Goal: Information Seeking & Learning: Learn about a topic

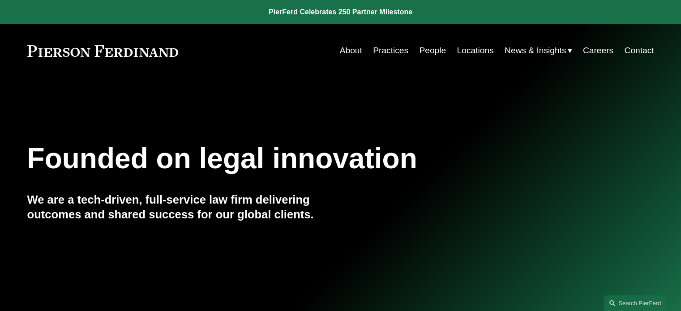
click at [394, 46] on link "Practices" at bounding box center [390, 50] width 35 height 17
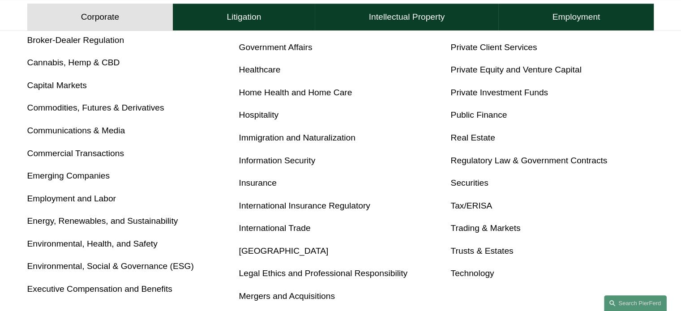
scroll to position [451, 0]
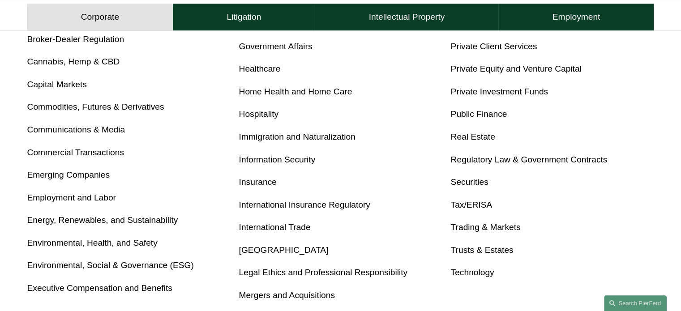
click at [488, 204] on link "Tax/ERISA" at bounding box center [472, 204] width 42 height 9
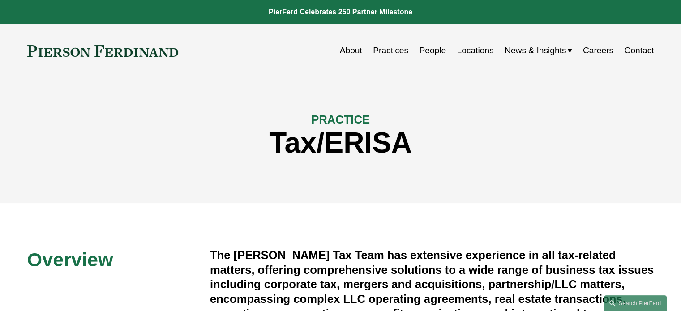
click at [83, 55] on link at bounding box center [102, 51] width 151 height 12
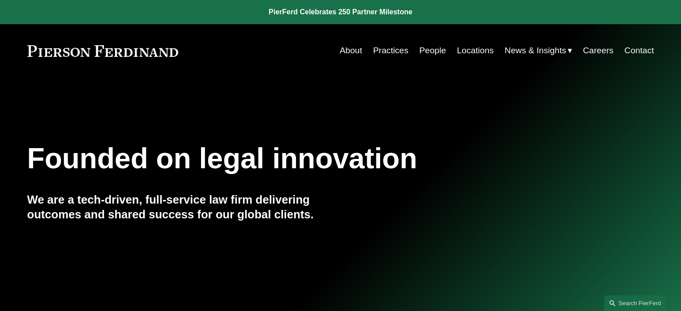
click at [340, 52] on link "About" at bounding box center [351, 50] width 22 height 17
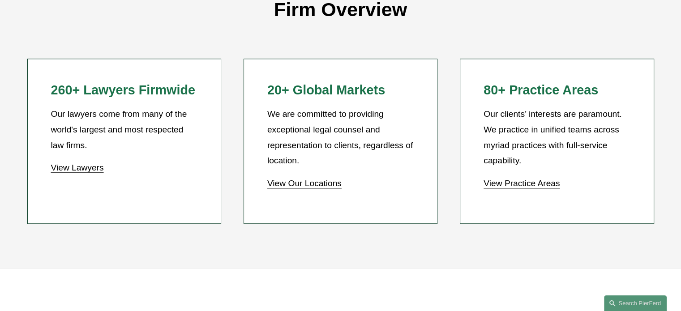
scroll to position [817, 0]
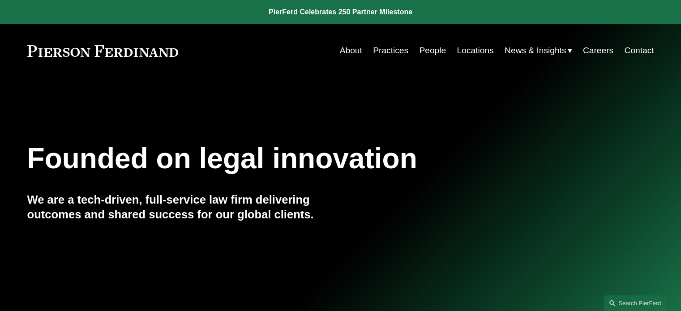
drag, startPoint x: 194, startPoint y: 47, endPoint x: 32, endPoint y: 44, distance: 161.3
click at [32, 44] on div "About Practices People Locations News & Insights News" at bounding box center [340, 50] width 627 height 17
click at [346, 47] on link "About" at bounding box center [351, 50] width 22 height 17
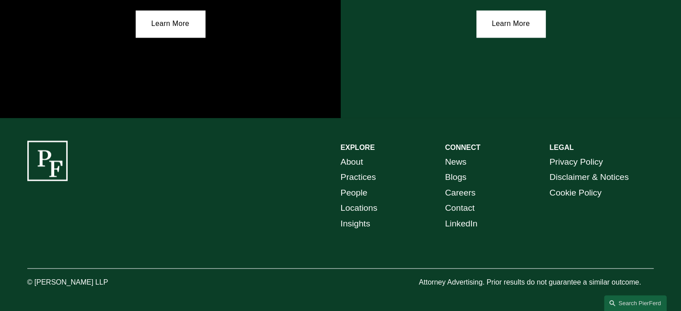
scroll to position [1657, 0]
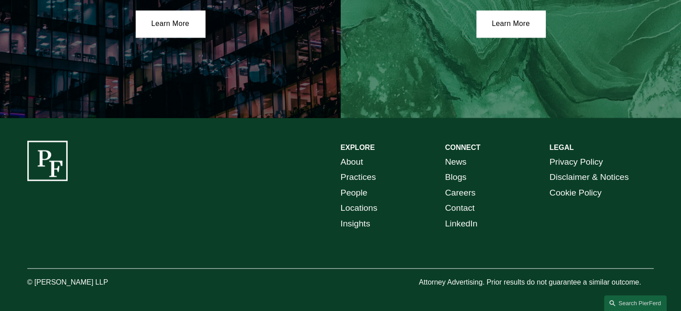
click at [459, 191] on link "Careers" at bounding box center [460, 193] width 30 height 16
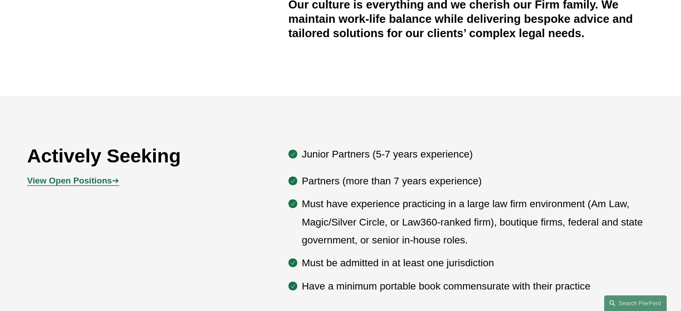
scroll to position [364, 0]
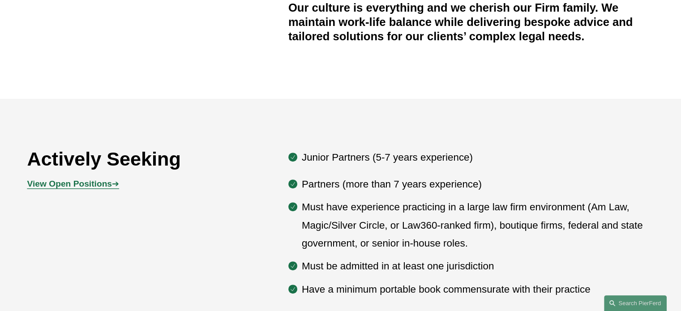
click at [34, 185] on strong "View Open Positions" at bounding box center [69, 183] width 85 height 9
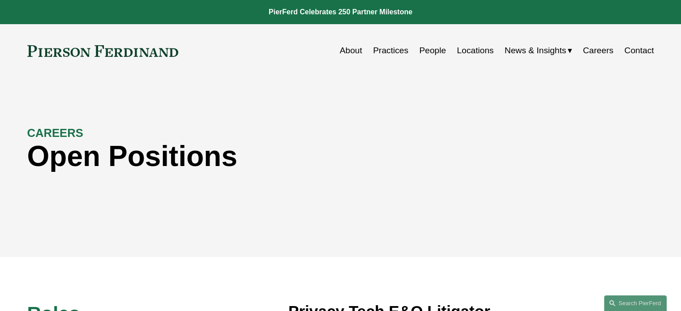
click at [357, 58] on link "About" at bounding box center [351, 50] width 22 height 17
click at [52, 48] on link at bounding box center [102, 51] width 151 height 12
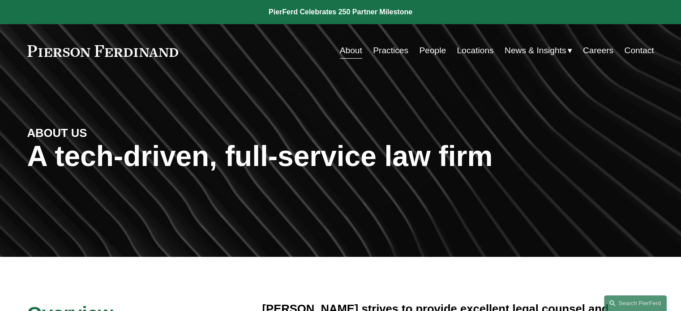
click at [113, 61] on div "Skip to Content About Practices People Locations" at bounding box center [340, 50] width 681 height 53
click at [50, 64] on div "Skip to Content About Practices People Locations" at bounding box center [340, 50] width 681 height 53
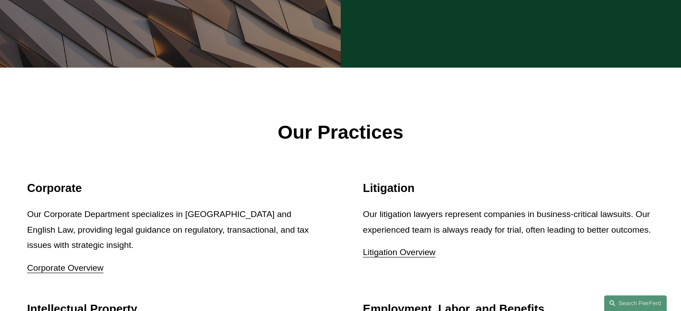
scroll to position [978, 0]
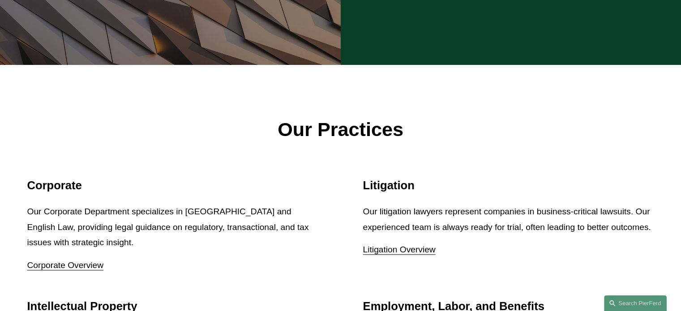
click at [25, 162] on div "Our Practices" at bounding box center [341, 145] width 668 height 66
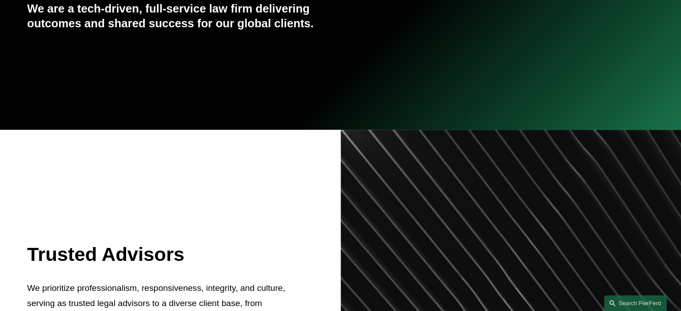
scroll to position [0, 0]
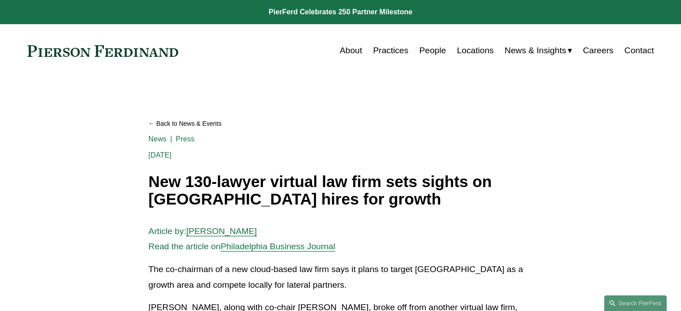
click at [150, 124] on link "Back to News & Events" at bounding box center [341, 124] width 384 height 16
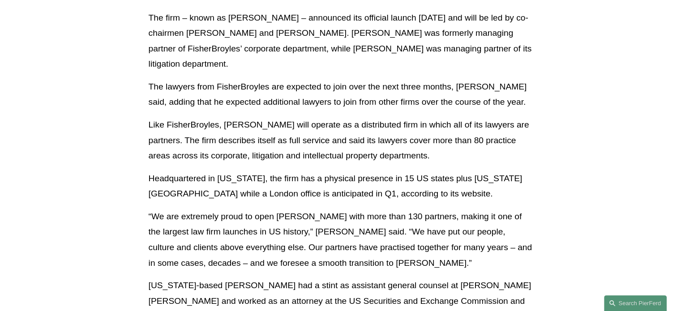
scroll to position [851, 0]
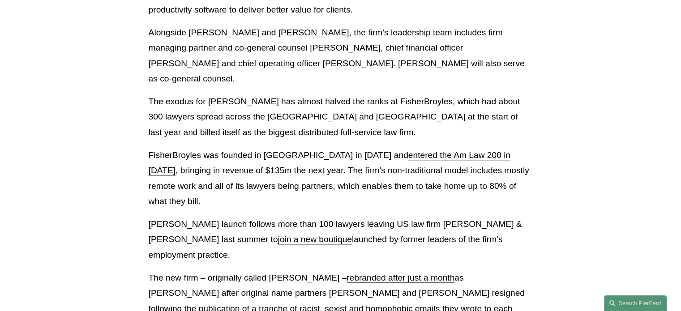
click at [420, 163] on p "FisherBroyles was founded in Atlanta in 2002 and entered the Am Law 200 in 2021…" at bounding box center [341, 179] width 384 height 62
click at [419, 156] on p "FisherBroyles was founded in Atlanta in 2002 and entered the Am Law 200 in 2021…" at bounding box center [341, 179] width 384 height 62
drag, startPoint x: 422, startPoint y: 156, endPoint x: 502, endPoint y: 160, distance: 79.9
click at [502, 160] on p "FisherBroyles was founded in Atlanta in 2002 and entered the Am Law 200 in 2021…" at bounding box center [341, 179] width 384 height 62
copy p "80% of what they bill"
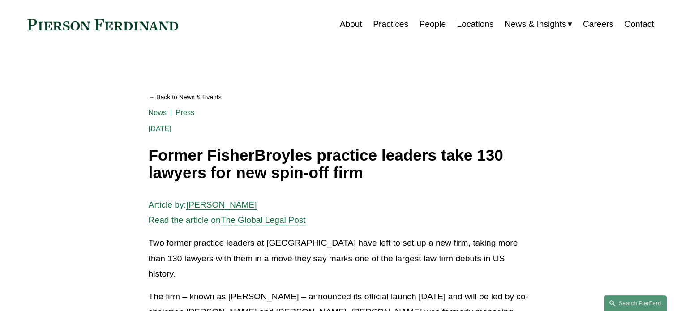
scroll to position [0, 0]
